Goal: Transaction & Acquisition: Purchase product/service

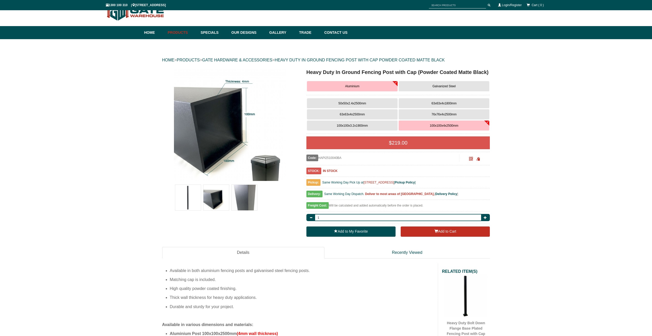
click at [360, 124] on span "100x100x3.2x1900mm" at bounding box center [351, 126] width 31 height 4
click at [430, 125] on span "100x100x4x2500mm" at bounding box center [444, 126] width 28 height 4
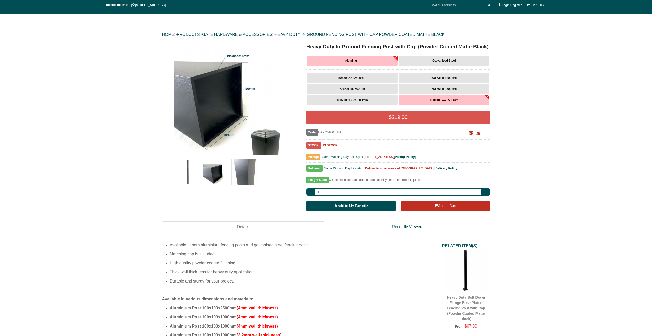
scroll to position [13, 0]
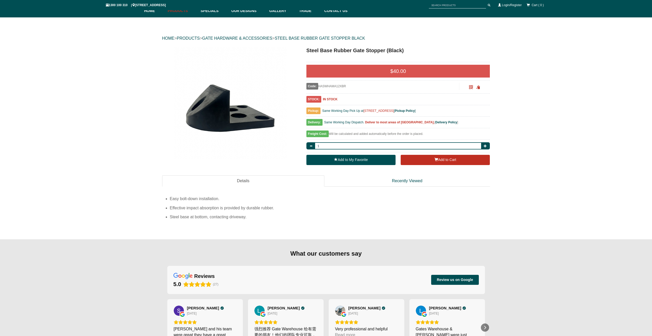
scroll to position [90, 0]
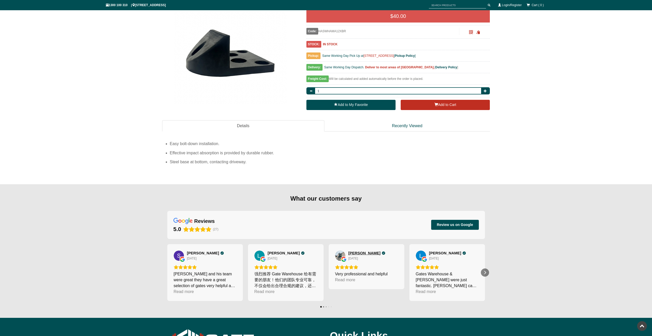
click at [354, 252] on span "[PERSON_NAME]" at bounding box center [364, 253] width 32 height 5
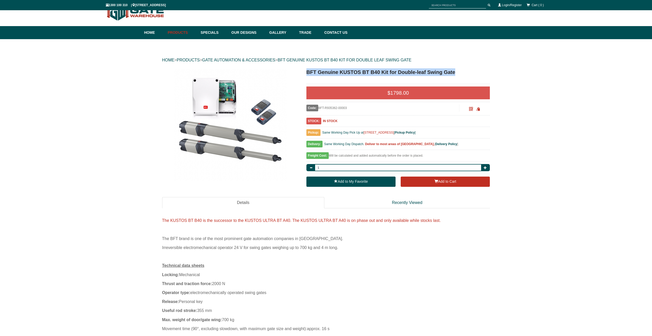
drag, startPoint x: 307, startPoint y: 73, endPoint x: 456, endPoint y: 79, distance: 148.4
click at [456, 79] on div "BFT Genuine KUSTOS BT B40 Kit for Double-leaf Swing Gate" at bounding box center [398, 74] width 184 height 13
copy h1 "BFT Genuine KUSTOS BT B40 Kit for Double-leaf Swing Gate"
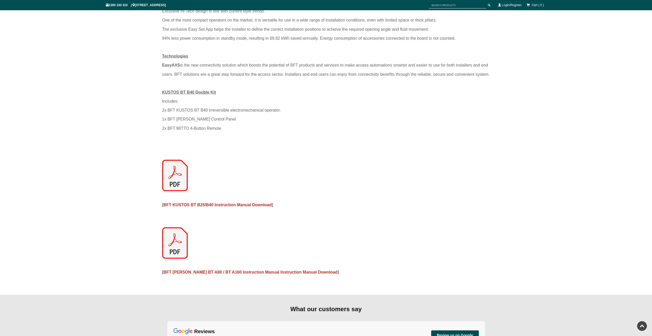
scroll to position [551, 0]
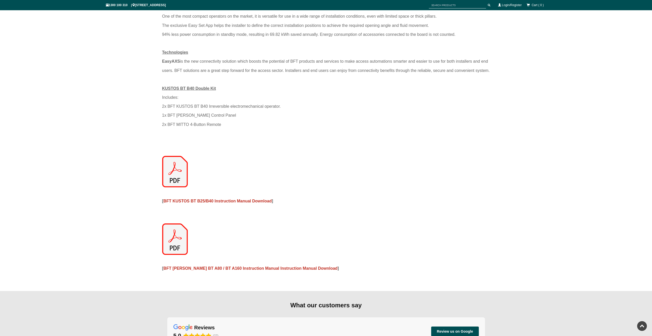
click at [175, 178] on img at bounding box center [175, 171] width 26 height 31
